Goal: Transaction & Acquisition: Purchase product/service

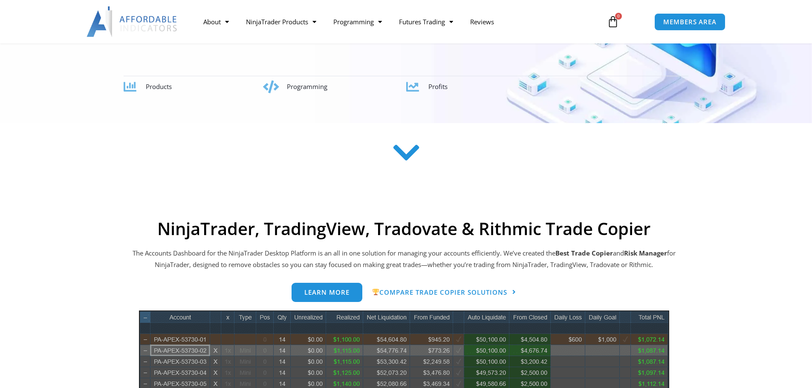
scroll to position [213, 0]
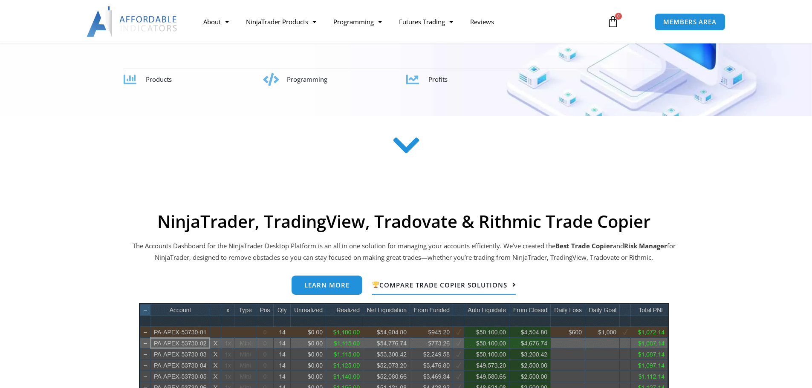
click at [427, 289] on link "Compare Trade Copier Solutions" at bounding box center [444, 286] width 144 height 20
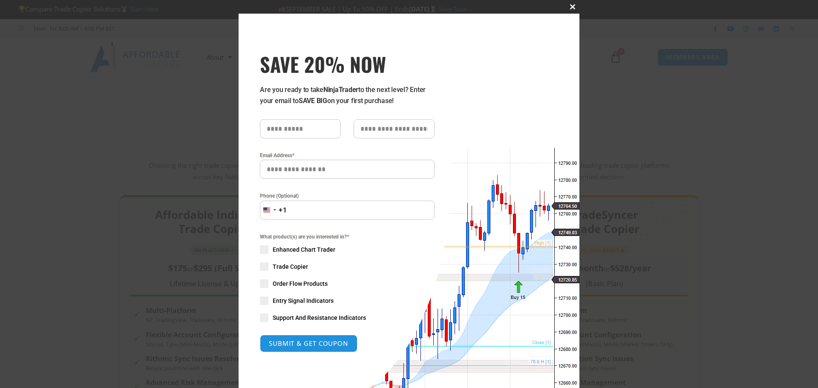
click at [570, 7] on span "SAVE 20% NOW popup" at bounding box center [573, 6] width 14 height 5
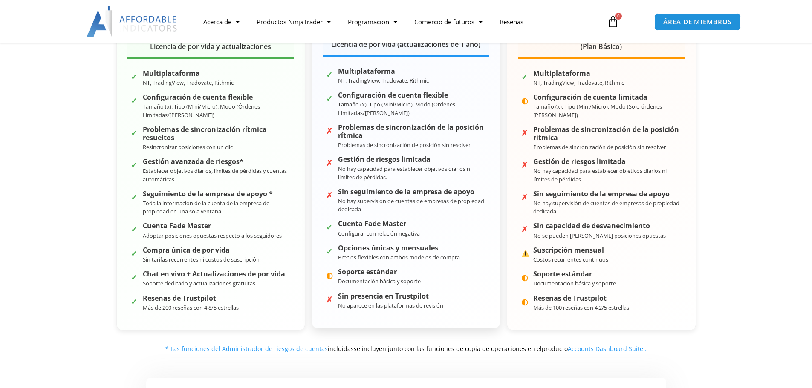
scroll to position [384, 0]
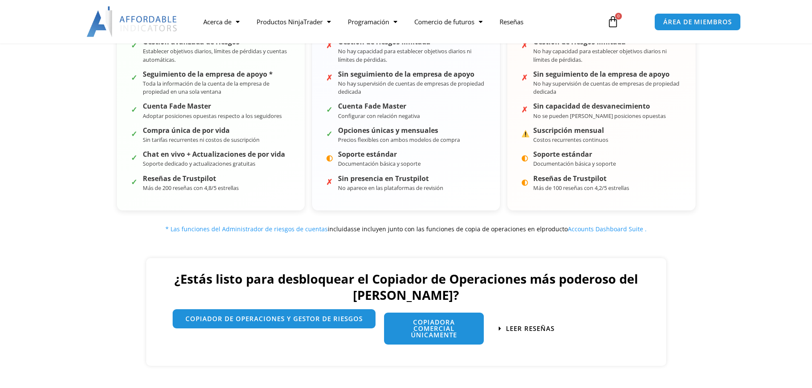
click at [234, 315] on font "Copiador de operaciones y gestor de riesgos" at bounding box center [273, 318] width 177 height 9
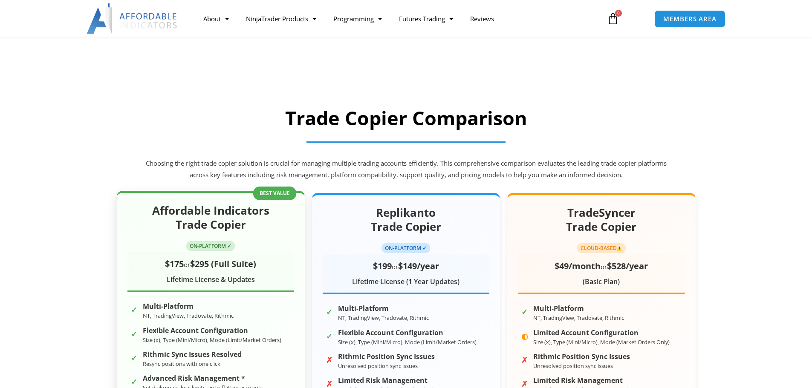
scroll to position [0, 0]
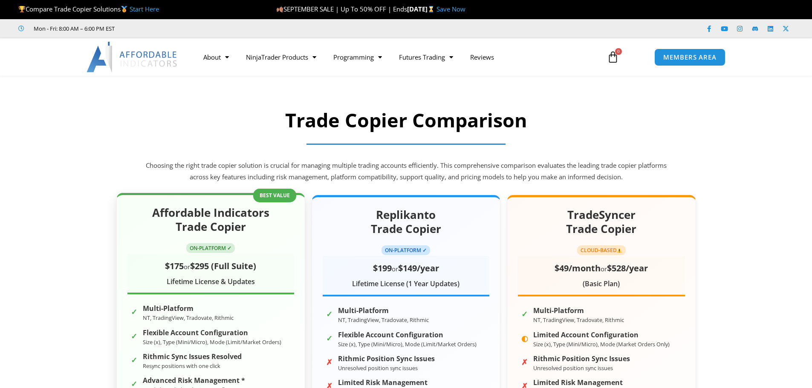
click at [270, 196] on div "Affordable Indicators Trade Copier ON-PLATFORM ✓ $175 or $295 (Full Suite) Life…" at bounding box center [210, 363] width 189 height 340
click at [249, 249] on div "Affordable Indicators Trade Copier ON-PLATFORM ✓ $175 or $295 (Full Suite) Life…" at bounding box center [210, 250] width 167 height 89
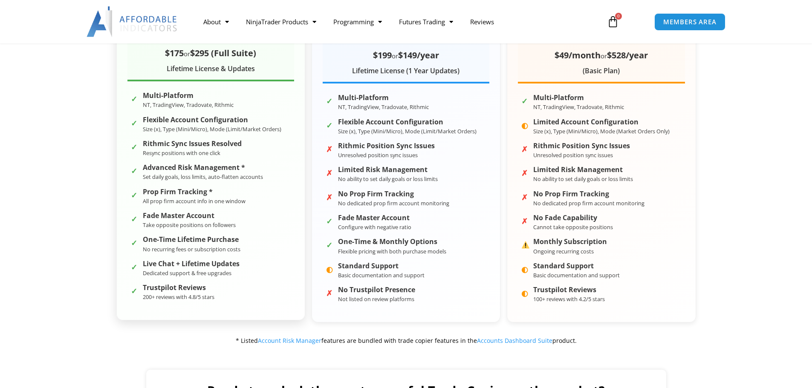
click at [199, 194] on strong "Prop Firm Tracking *" at bounding box center [194, 192] width 103 height 8
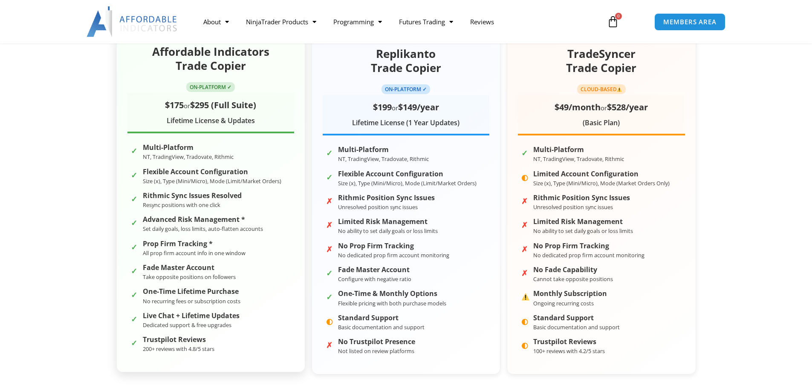
scroll to position [85, 0]
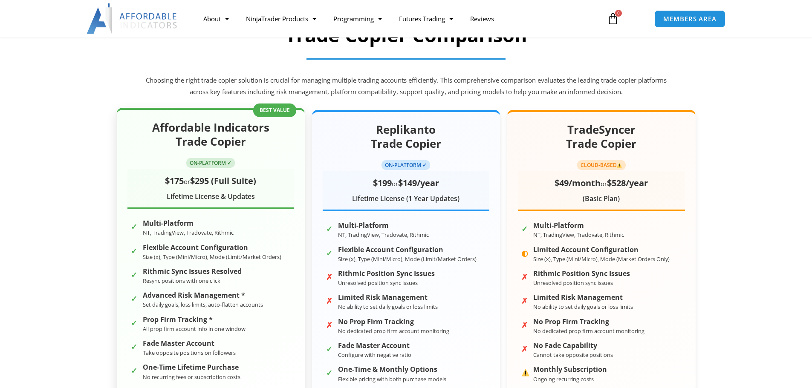
drag, startPoint x: 213, startPoint y: 161, endPoint x: 211, endPoint y: 168, distance: 7.6
click at [211, 168] on div "Affordable Indicators Trade Copier ON-PLATFORM ✓ $175 or $295 (Full Suite) Life…" at bounding box center [210, 165] width 167 height 89
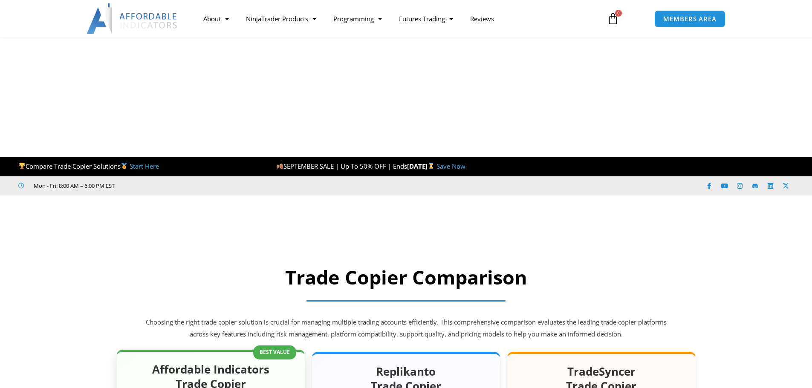
drag, startPoint x: 222, startPoint y: 123, endPoint x: 229, endPoint y: 118, distance: 8.6
click at [222, 363] on h2 "Affordable Indicators Trade Copier" at bounding box center [210, 377] width 167 height 29
drag, startPoint x: 275, startPoint y: 108, endPoint x: 285, endPoint y: 118, distance: 14.2
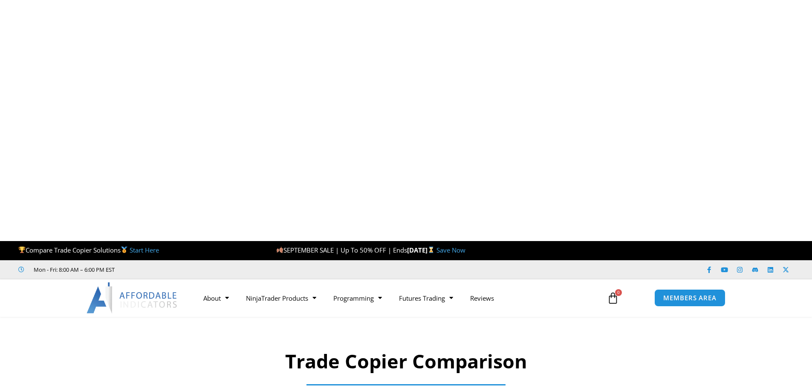
scroll to position [0, 0]
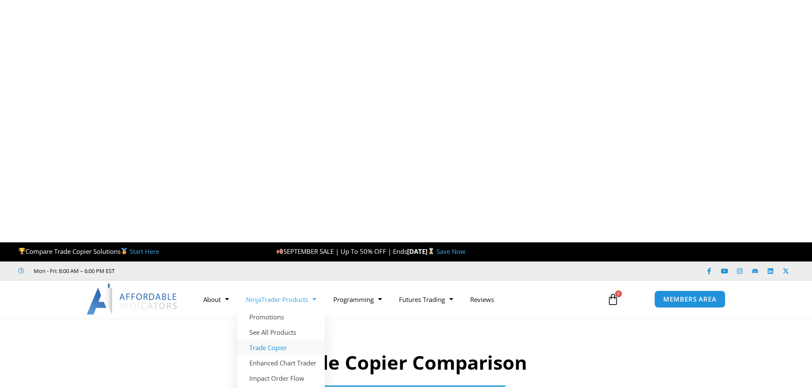
click at [274, 340] on link "Trade Copier" at bounding box center [280, 347] width 87 height 15
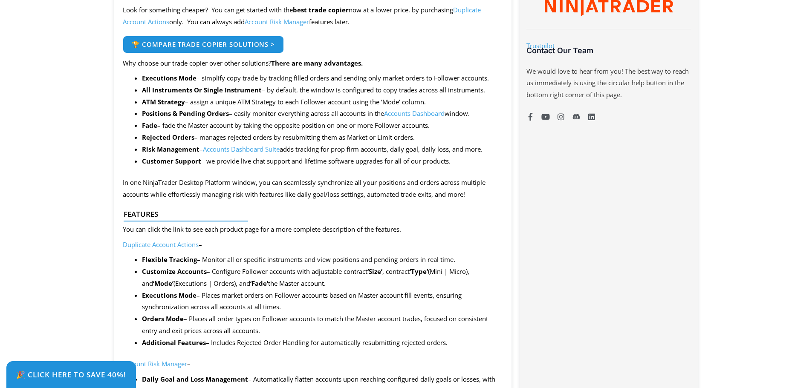
scroll to position [682, 0]
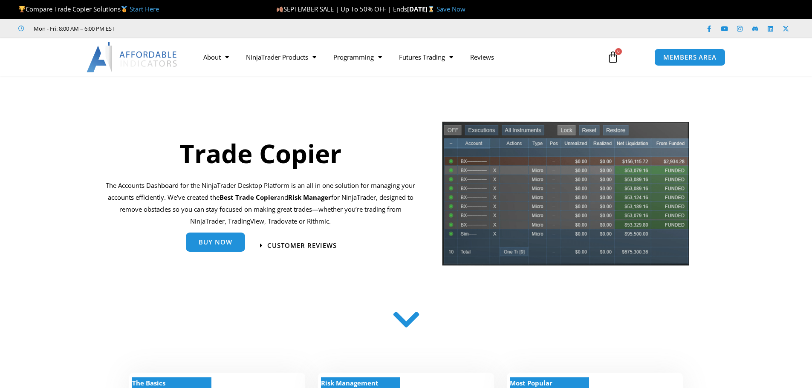
click at [205, 252] on link "Buy Now" at bounding box center [215, 242] width 59 height 19
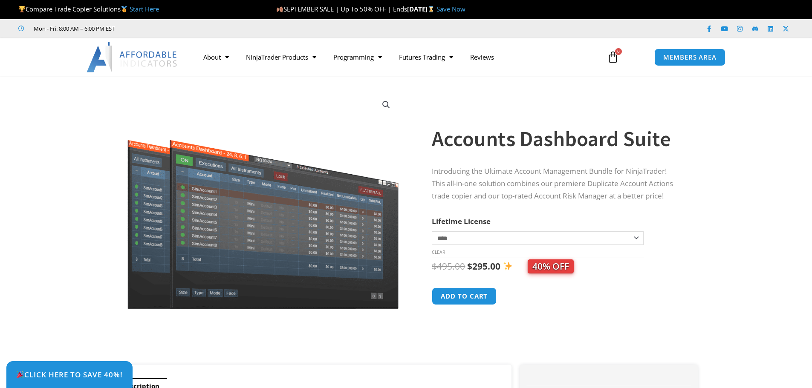
click at [482, 240] on select "**********" at bounding box center [537, 238] width 211 height 14
click at [432, 231] on select "**********" at bounding box center [537, 238] width 211 height 14
click at [496, 241] on select "**********" at bounding box center [537, 238] width 211 height 14
select select "*"
click at [432, 231] on select "**********" at bounding box center [537, 238] width 211 height 14
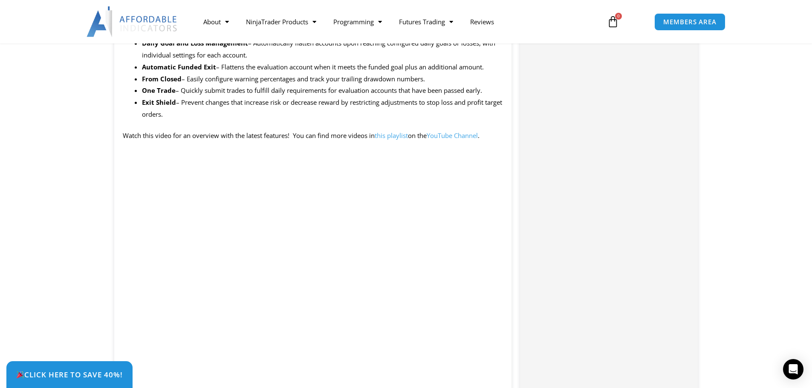
scroll to position [852, 0]
